Goal: Information Seeking & Learning: Compare options

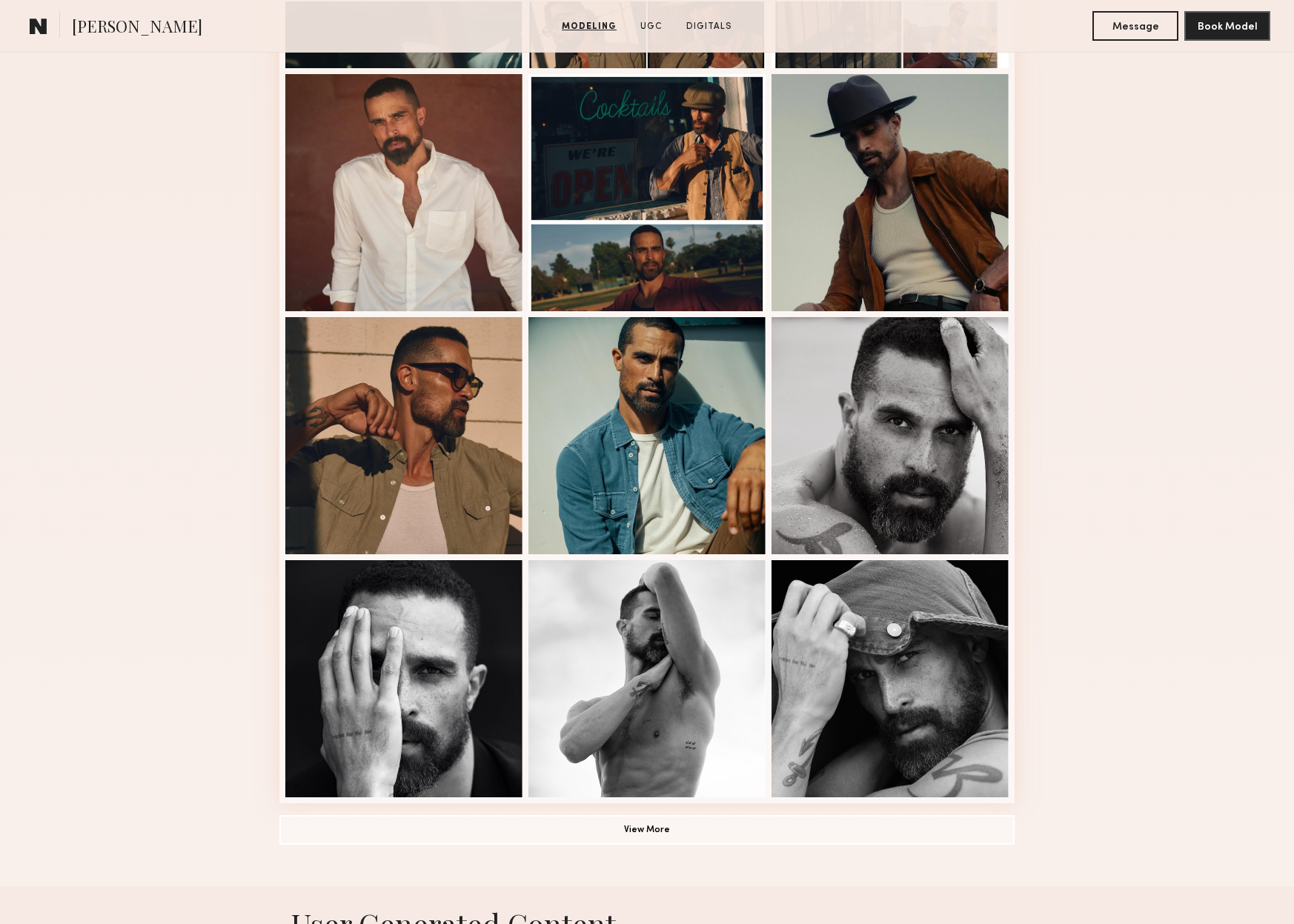
scroll to position [637, 0]
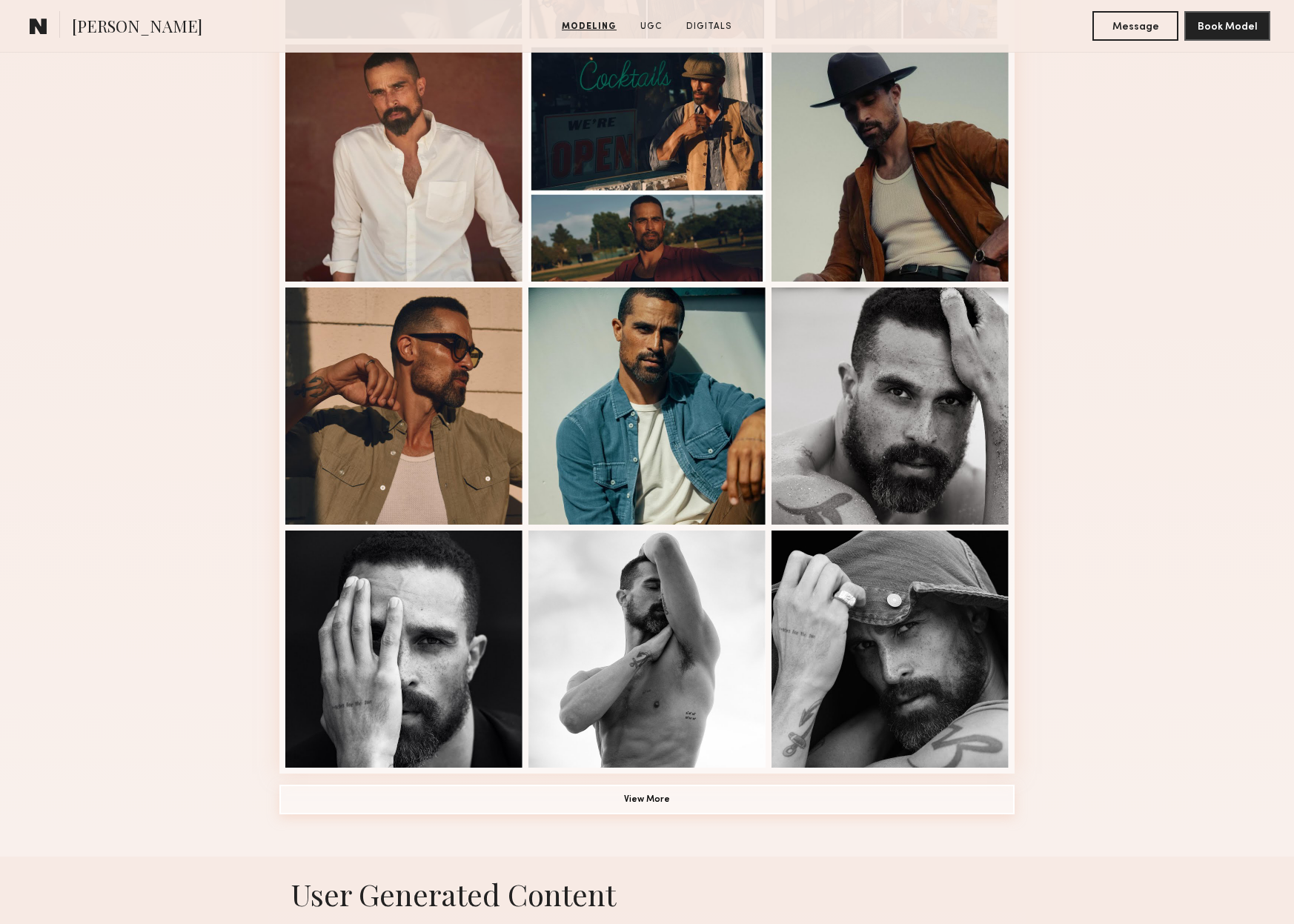
click at [651, 803] on button "View More" at bounding box center [647, 800] width 735 height 30
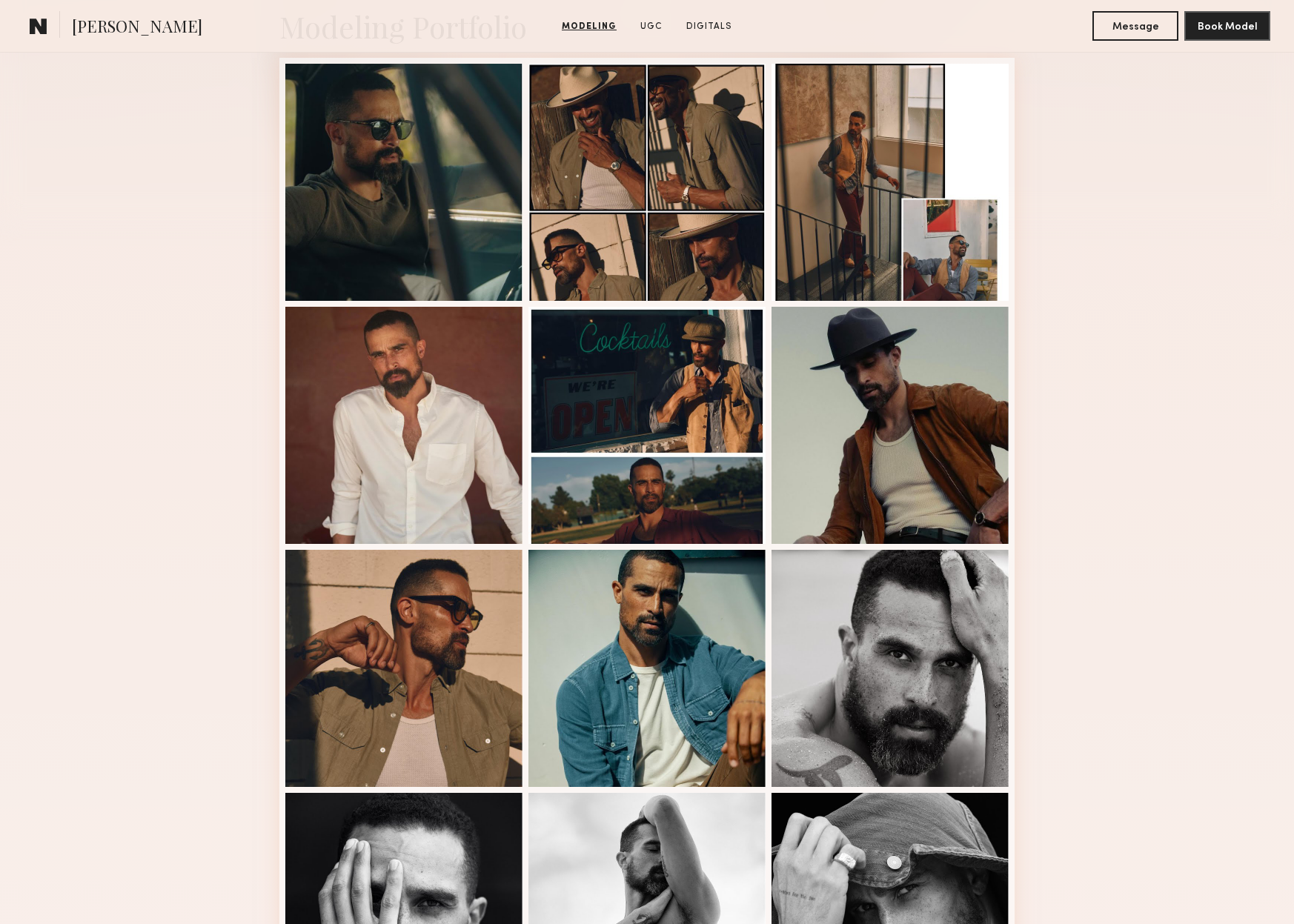
scroll to position [0, 0]
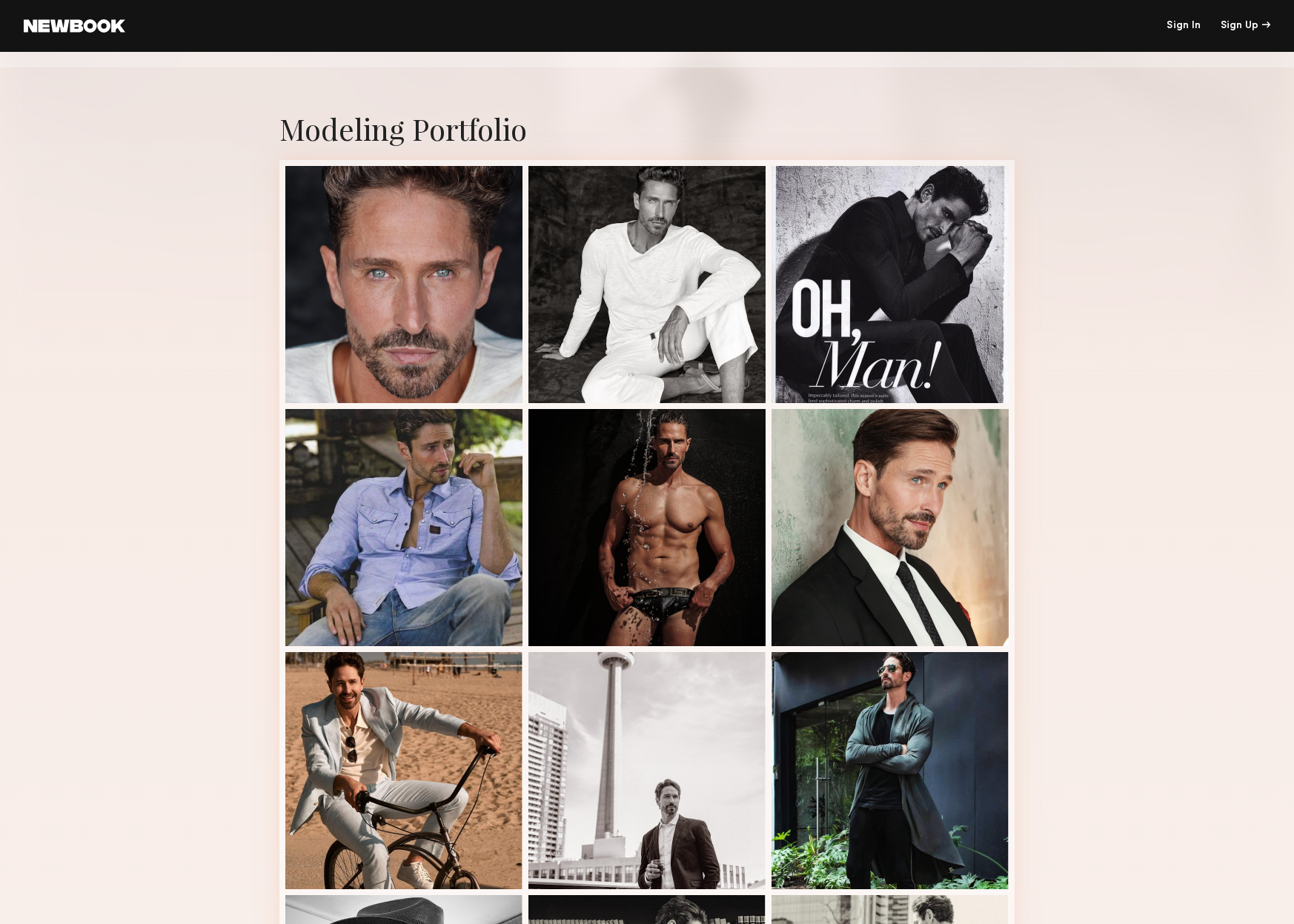
scroll to position [187, 0]
